Goal: Find specific fact: Find specific fact

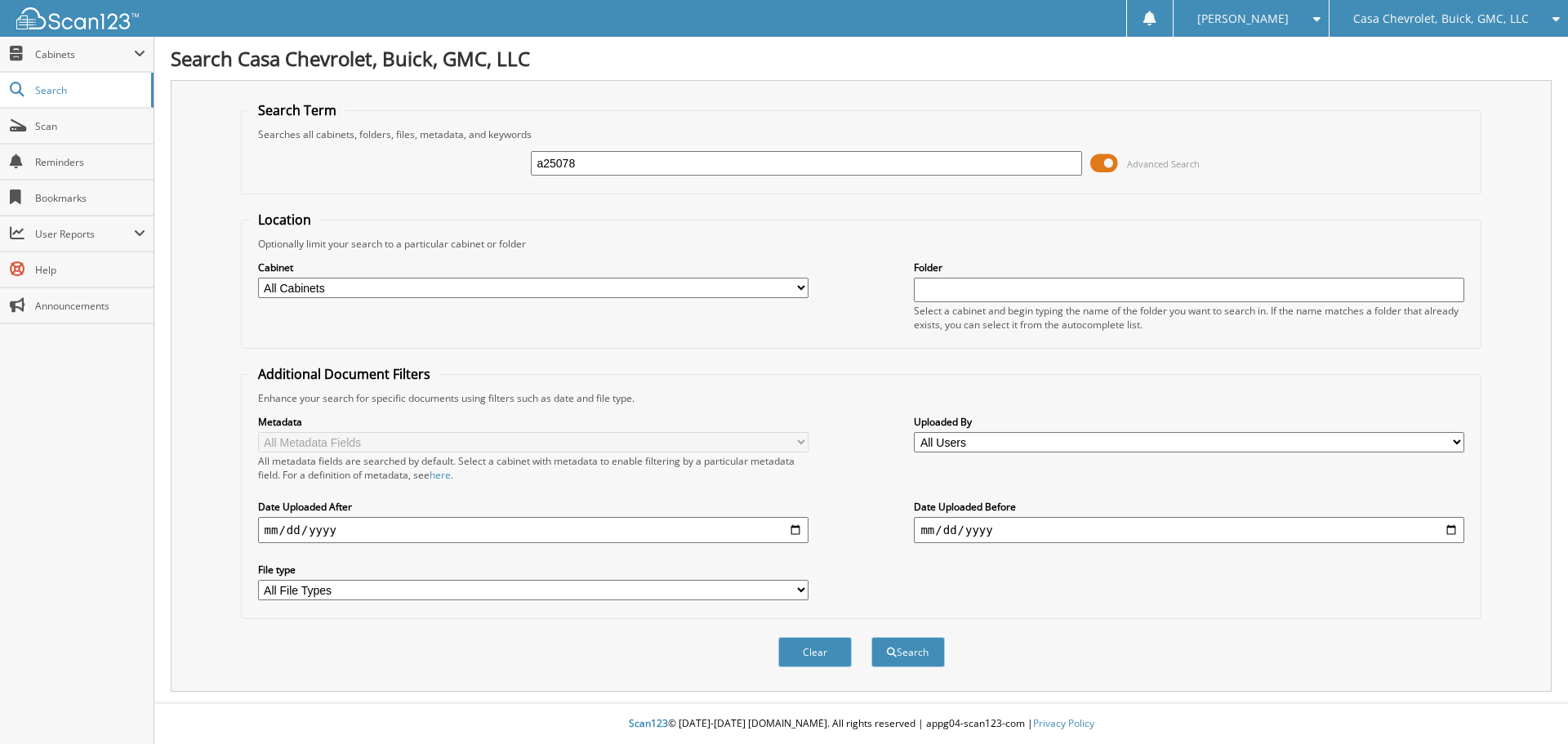
type input "a25078"
click at [871, 637] on button "Search" at bounding box center [907, 652] width 74 height 30
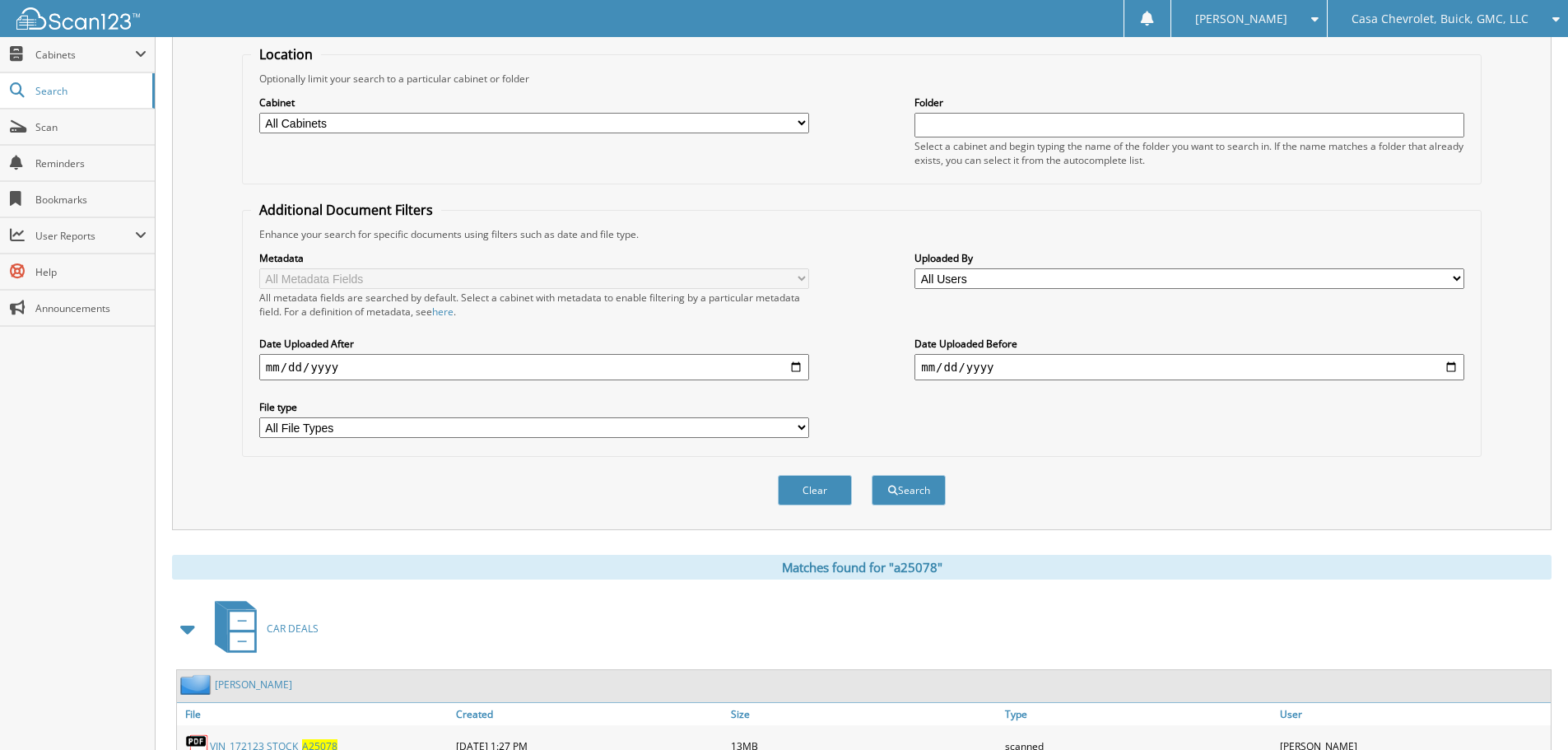
scroll to position [494, 0]
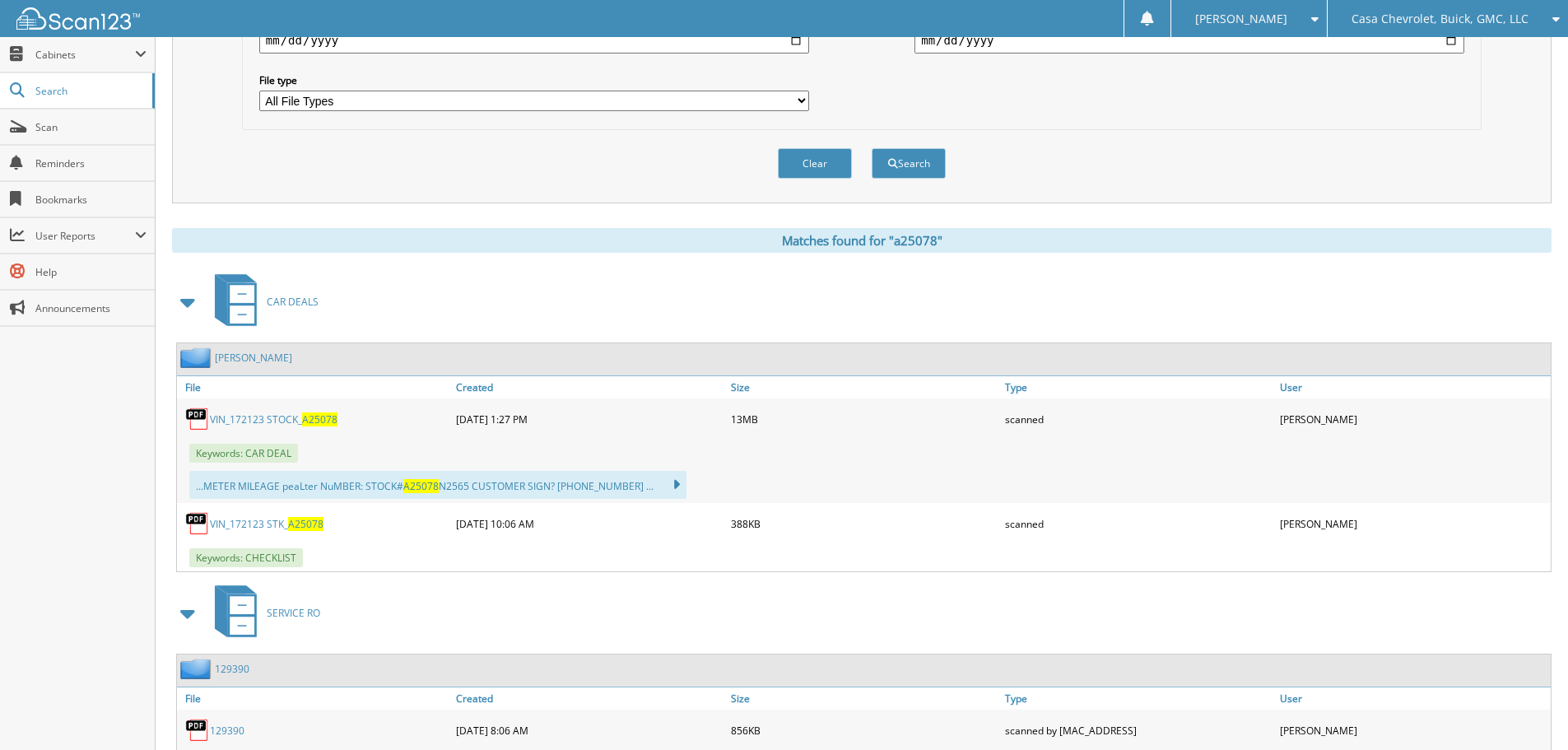
click at [292, 417] on link "VIN_172123 STOCK_ A25078" at bounding box center [274, 419] width 128 height 14
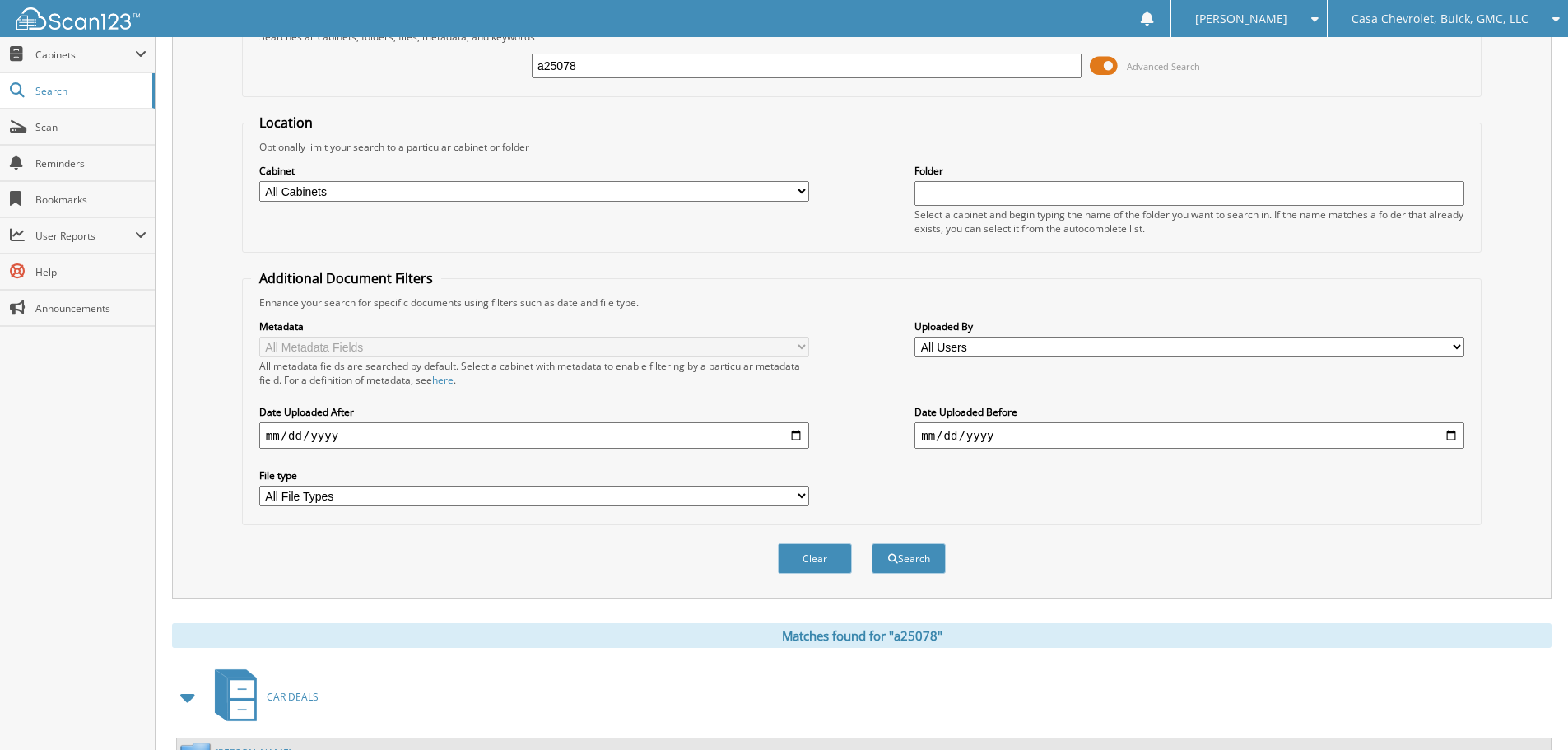
scroll to position [0, 0]
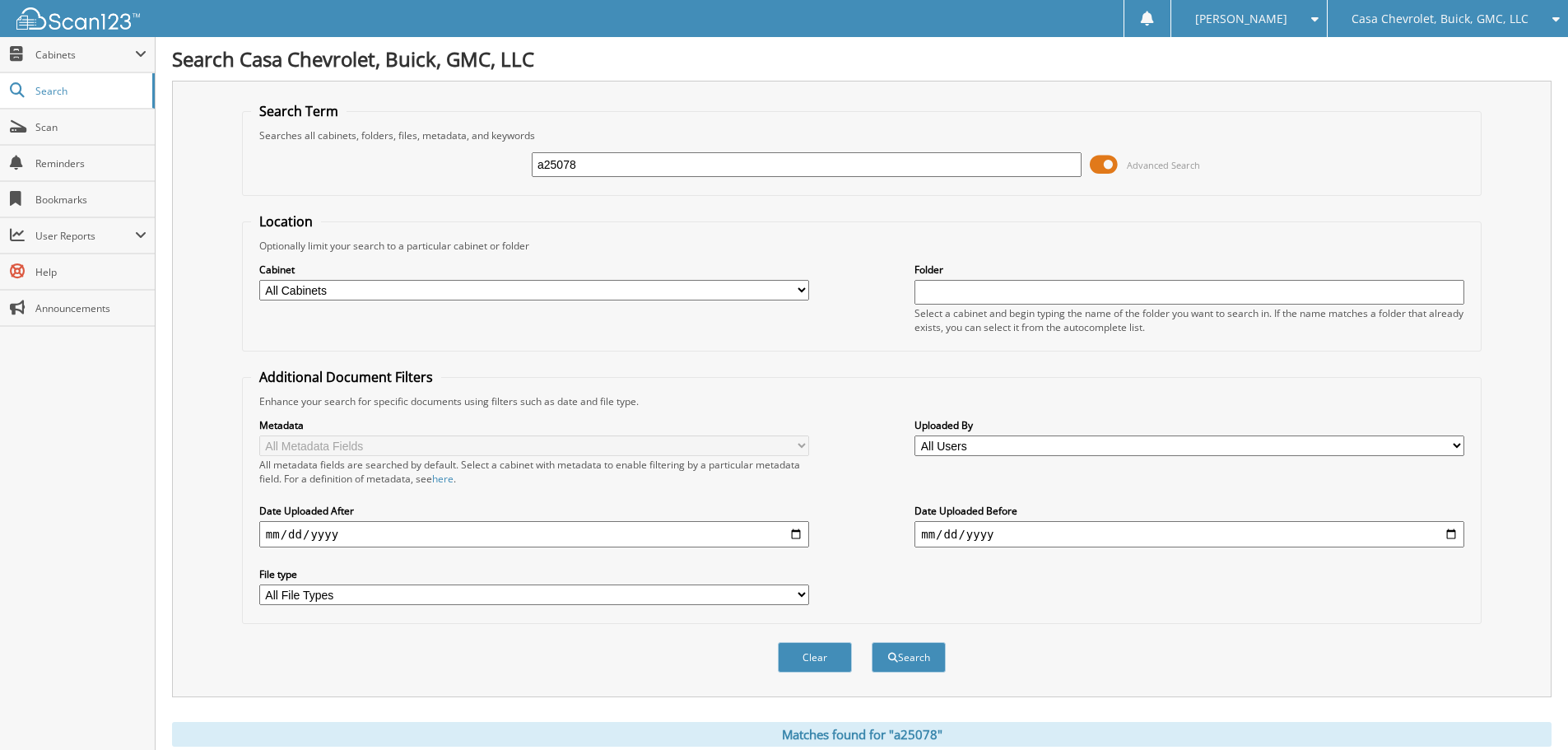
click at [624, 170] on input "a25078" at bounding box center [807, 165] width 550 height 25
type input "au3912"
click at [872, 642] on button "Search" at bounding box center [909, 657] width 74 height 31
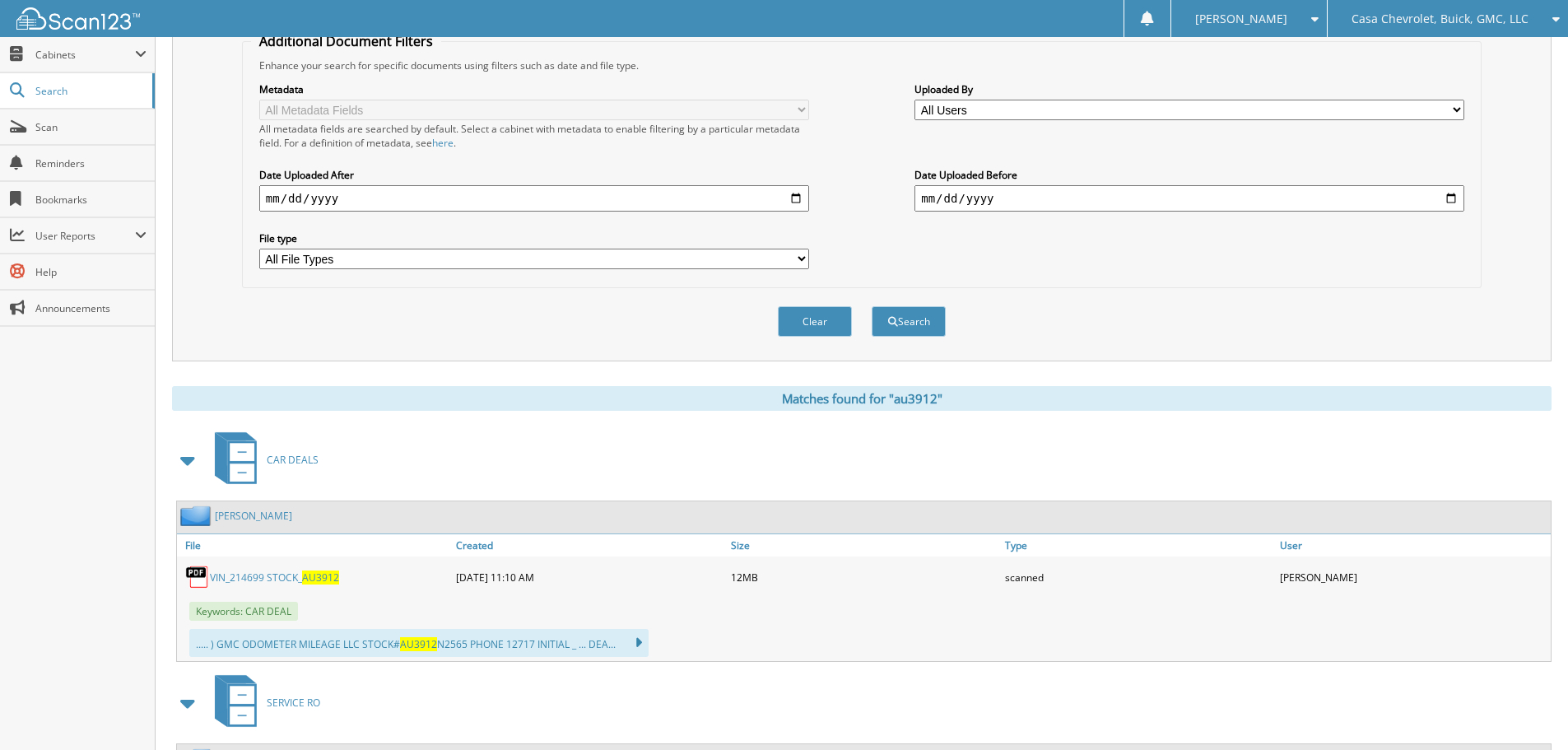
scroll to position [514, 0]
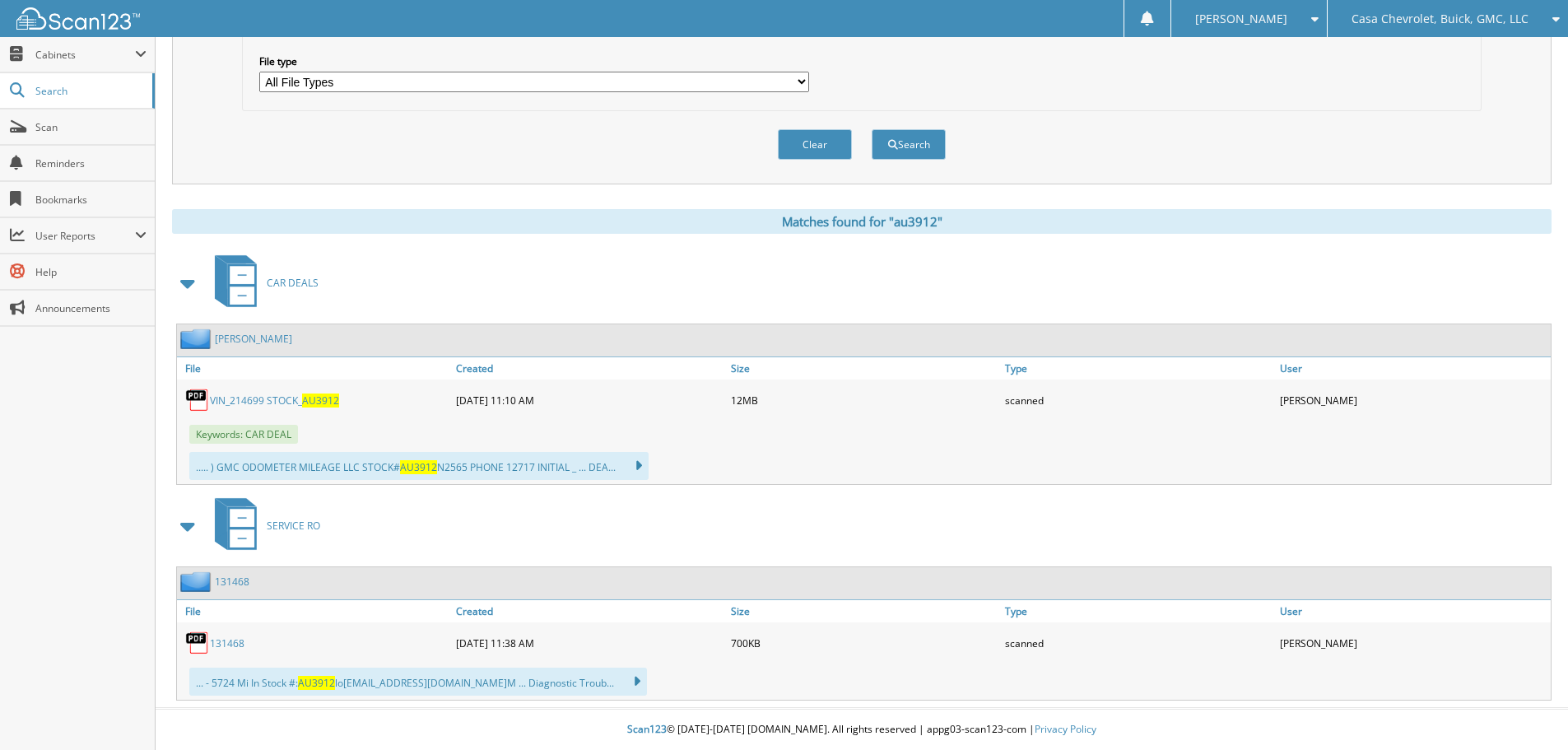
click at [247, 403] on link "VIN_214699 STOCK_ AU3912" at bounding box center [275, 401] width 130 height 14
